Goal: Transaction & Acquisition: Register for event/course

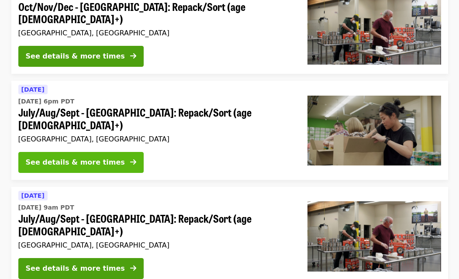
scroll to position [421, 0]
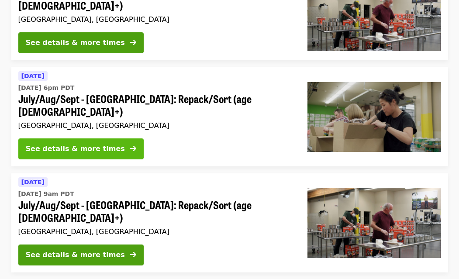
click at [96, 139] on button "See details & more times" at bounding box center [80, 149] width 125 height 21
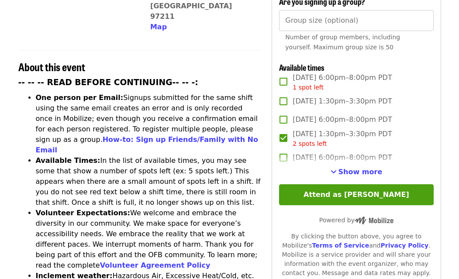
scroll to position [311, 0]
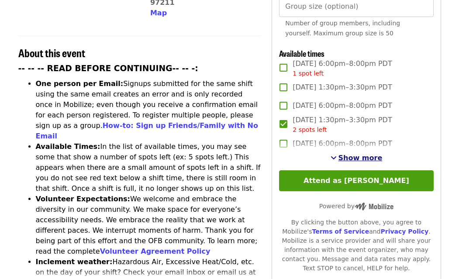
click at [356, 155] on span "Show more" at bounding box center [361, 158] width 44 height 8
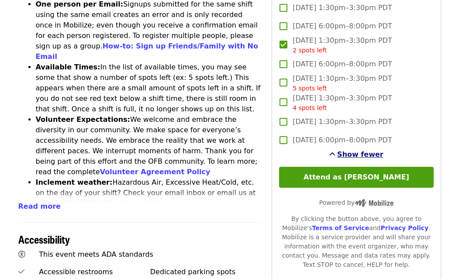
scroll to position [391, 0]
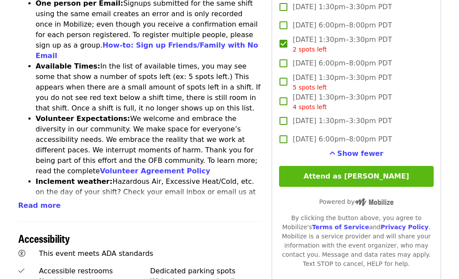
click at [309, 177] on button "Attend as [PERSON_NAME]" at bounding box center [356, 176] width 154 height 21
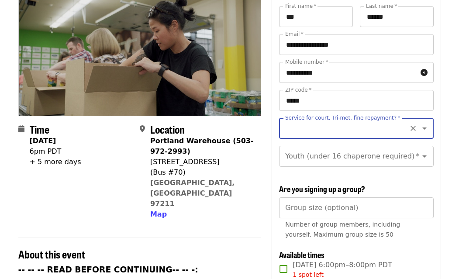
scroll to position [82, 0]
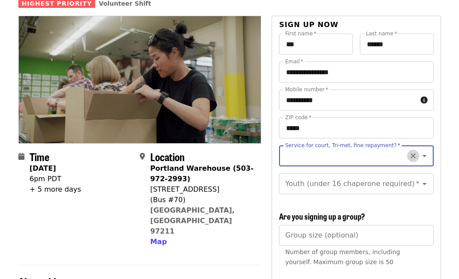
click at [411, 154] on icon "Clear" at bounding box center [413, 156] width 5 height 5
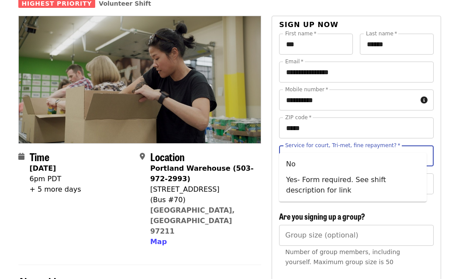
click at [369, 148] on input "Service for court, Tri-met, fine repayment?   *" at bounding box center [345, 156] width 119 height 17
click at [292, 165] on li "No" at bounding box center [353, 165] width 148 height 16
type input "**"
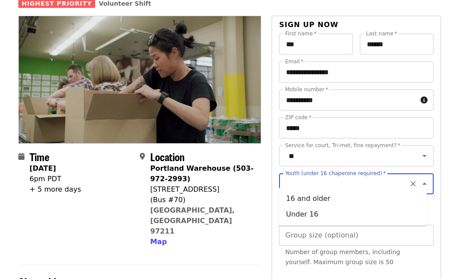
click at [292, 176] on input "Youth (under 16 chaperone required)   *" at bounding box center [345, 184] width 119 height 17
click at [293, 202] on li "16 and older" at bounding box center [353, 199] width 148 height 16
type input "**********"
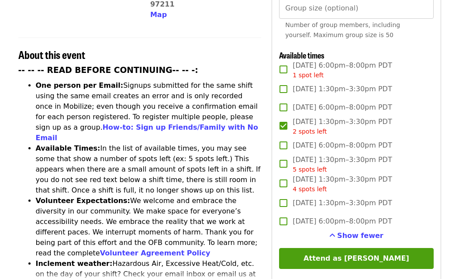
scroll to position [312, 0]
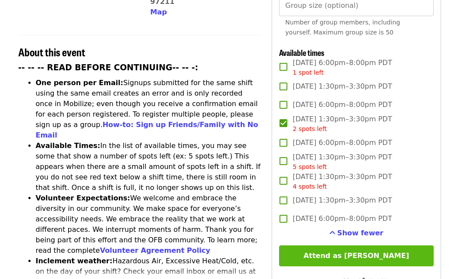
click at [298, 254] on button "Attend as [PERSON_NAME]" at bounding box center [356, 256] width 154 height 21
